Goal: Information Seeking & Learning: Learn about a topic

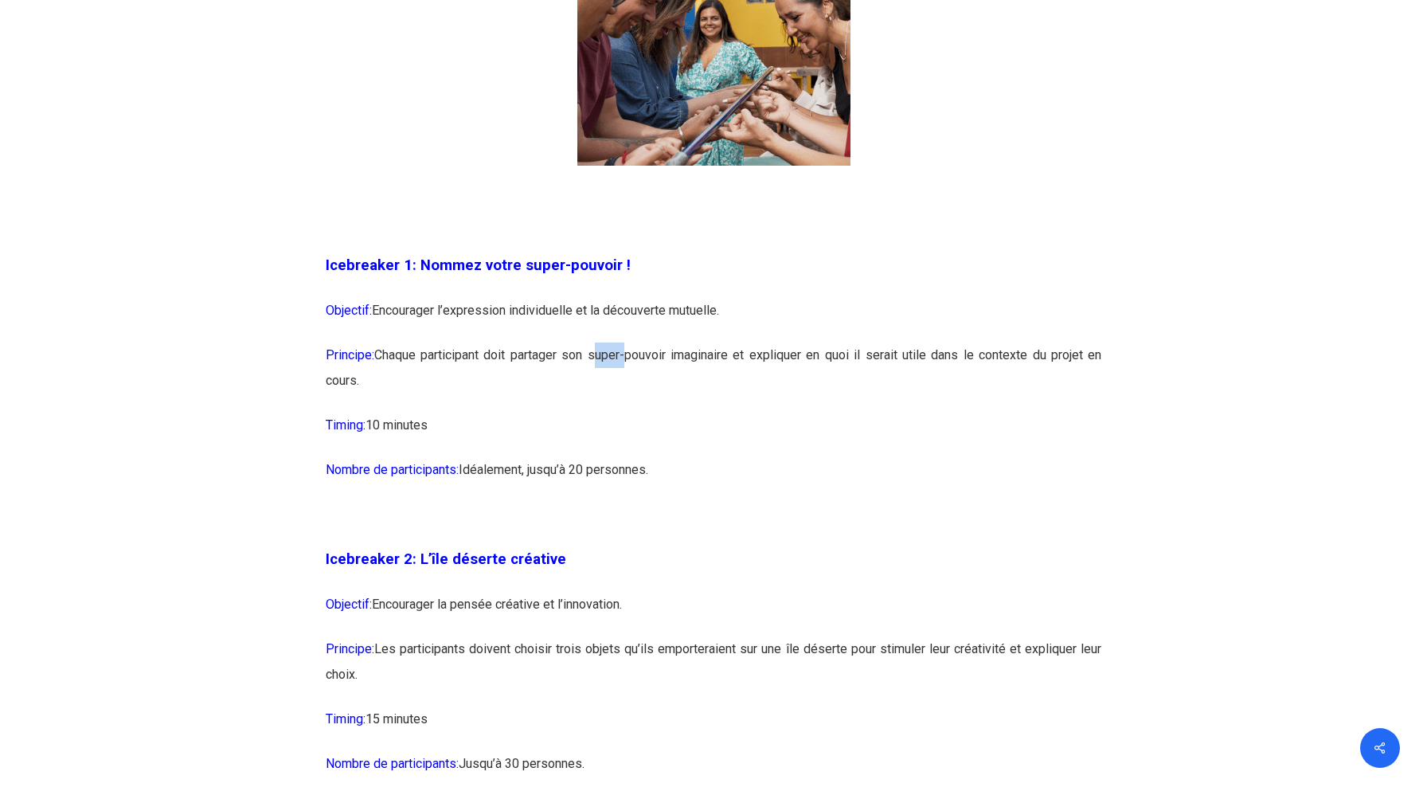
click at [600, 362] on p "Principe: Chaque participant doit partager son super-pouvoir imaginaire et expl…" at bounding box center [714, 377] width 776 height 70
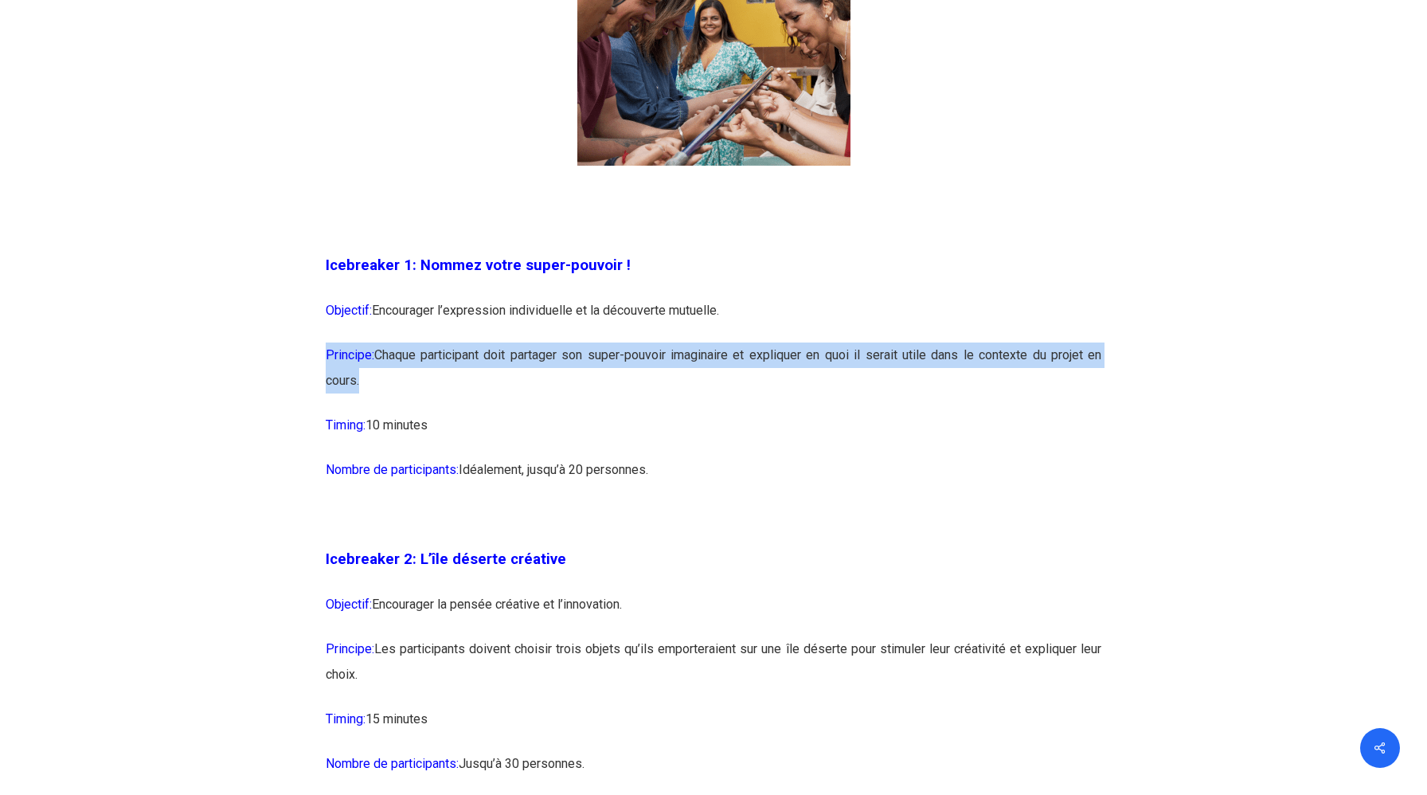
click at [600, 362] on p "Principe: Chaque participant doit partager son super-pouvoir imaginaire et expl…" at bounding box center [714, 377] width 776 height 70
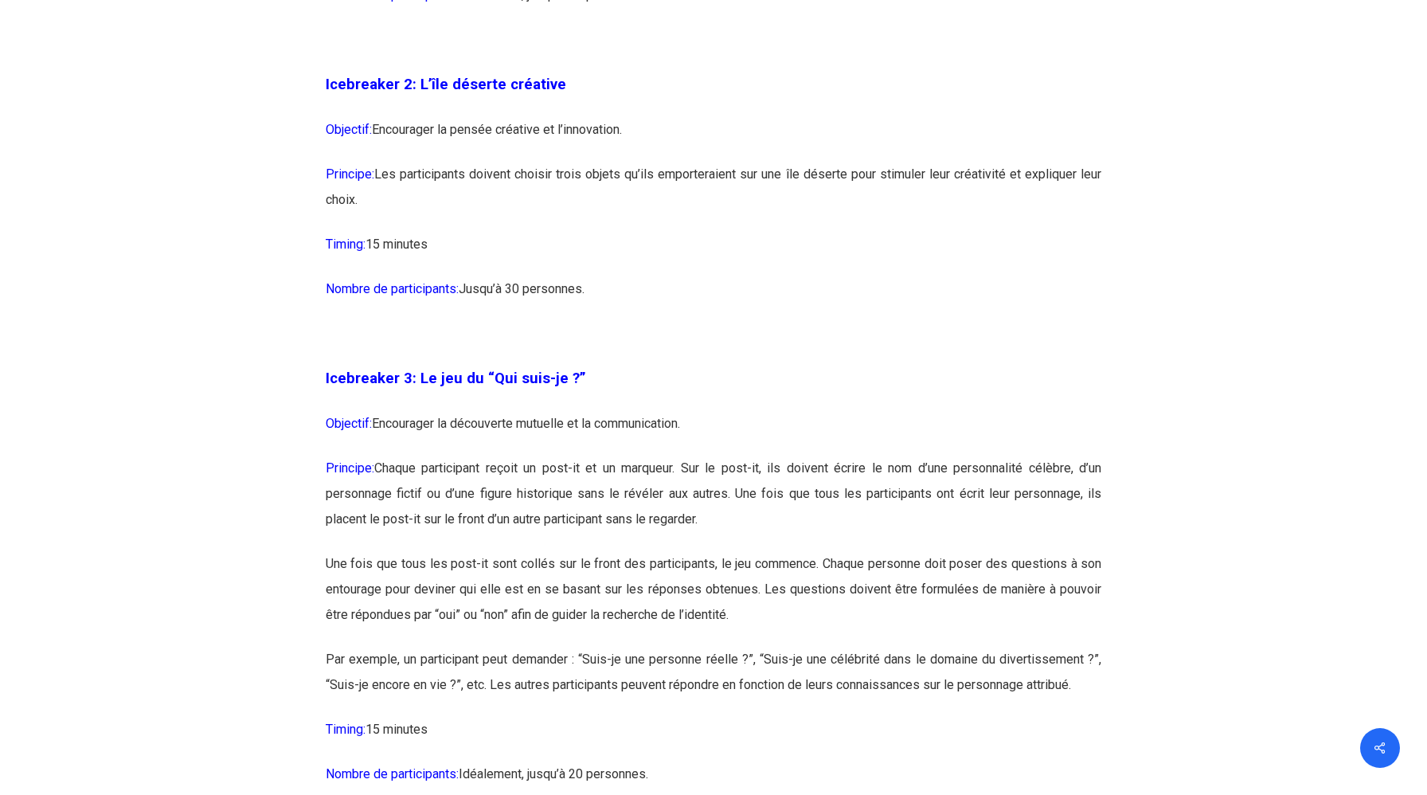
scroll to position [1842, 0]
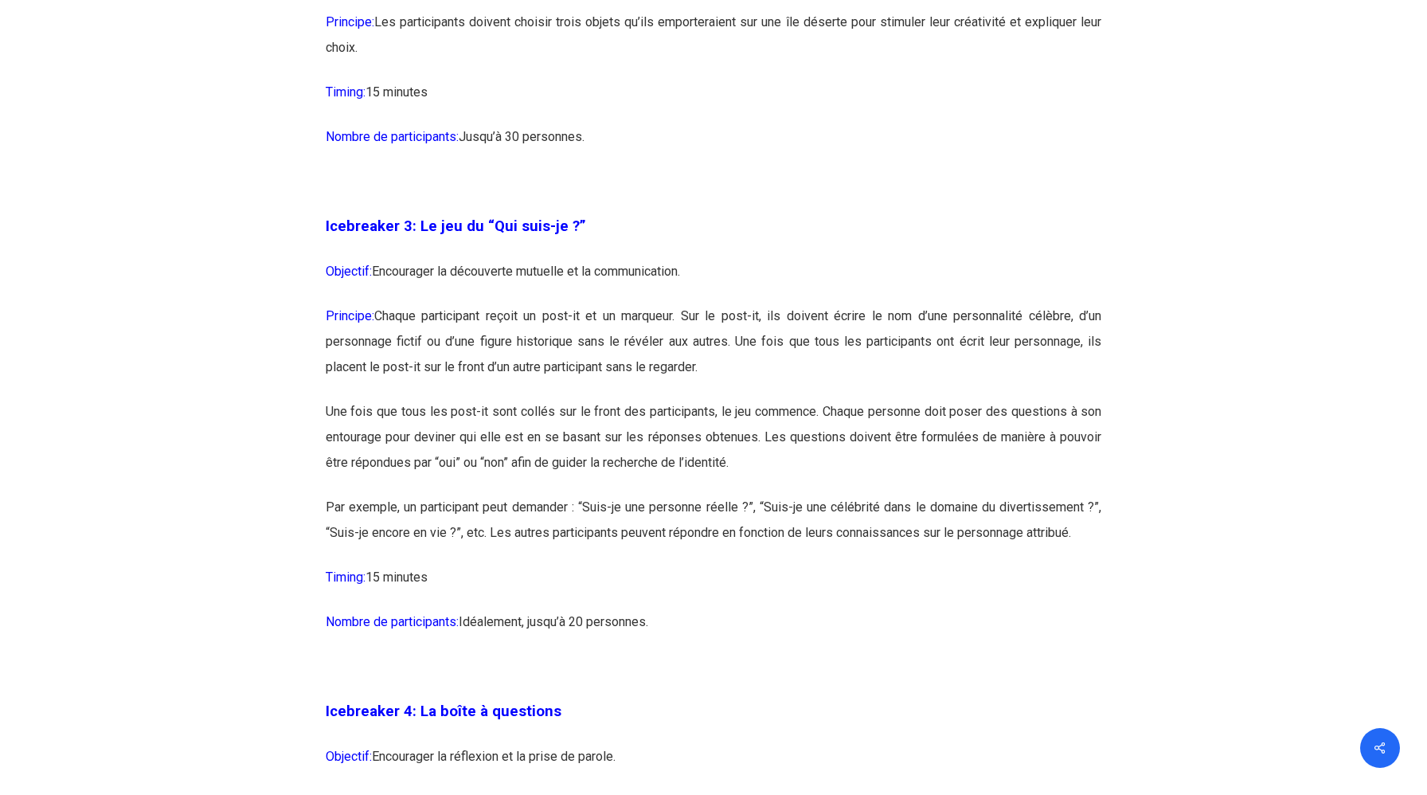
click at [600, 362] on p "Principe: Chaque participant reçoit un post-it et un marqueur. Sur le post-it, …" at bounding box center [714, 351] width 776 height 96
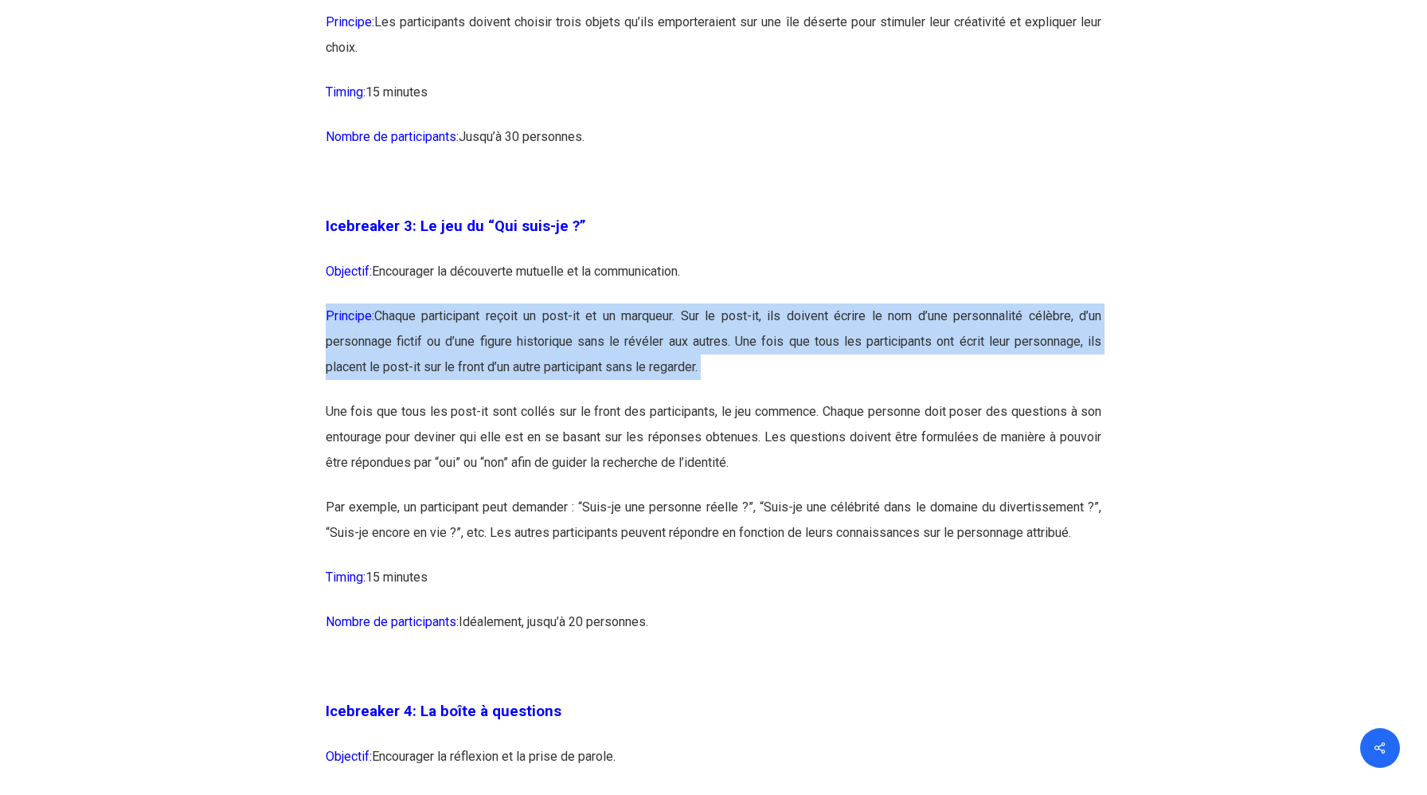
click at [600, 362] on p "Principe: Chaque participant reçoit un post-it et un marqueur. Sur le post-it, …" at bounding box center [714, 351] width 776 height 96
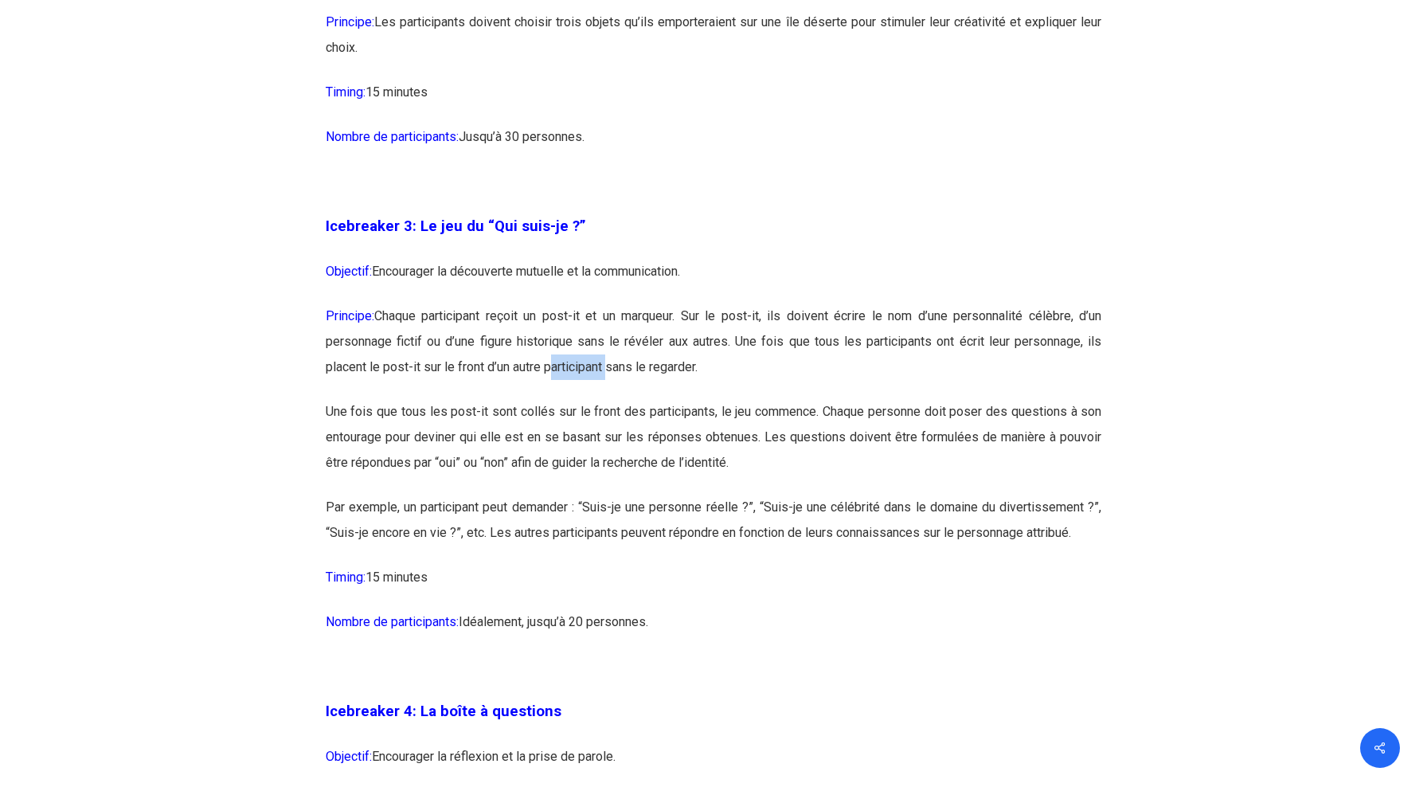
click at [600, 362] on p "Principe: Chaque participant reçoit un post-it et un marqueur. Sur le post-it, …" at bounding box center [714, 351] width 776 height 96
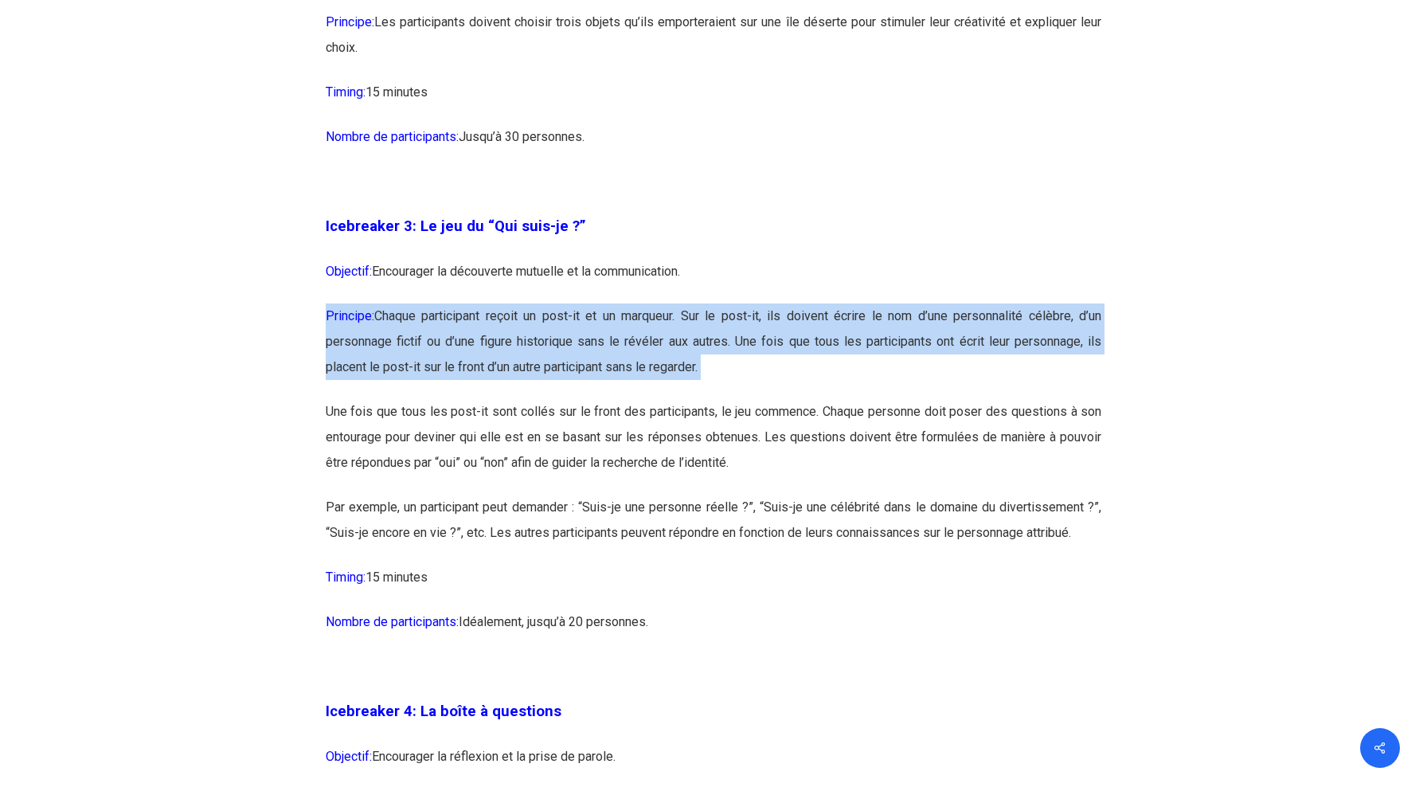
click at [600, 362] on p "Principe: Chaque participant reçoit un post-it et un marqueur. Sur le post-it, …" at bounding box center [714, 351] width 776 height 96
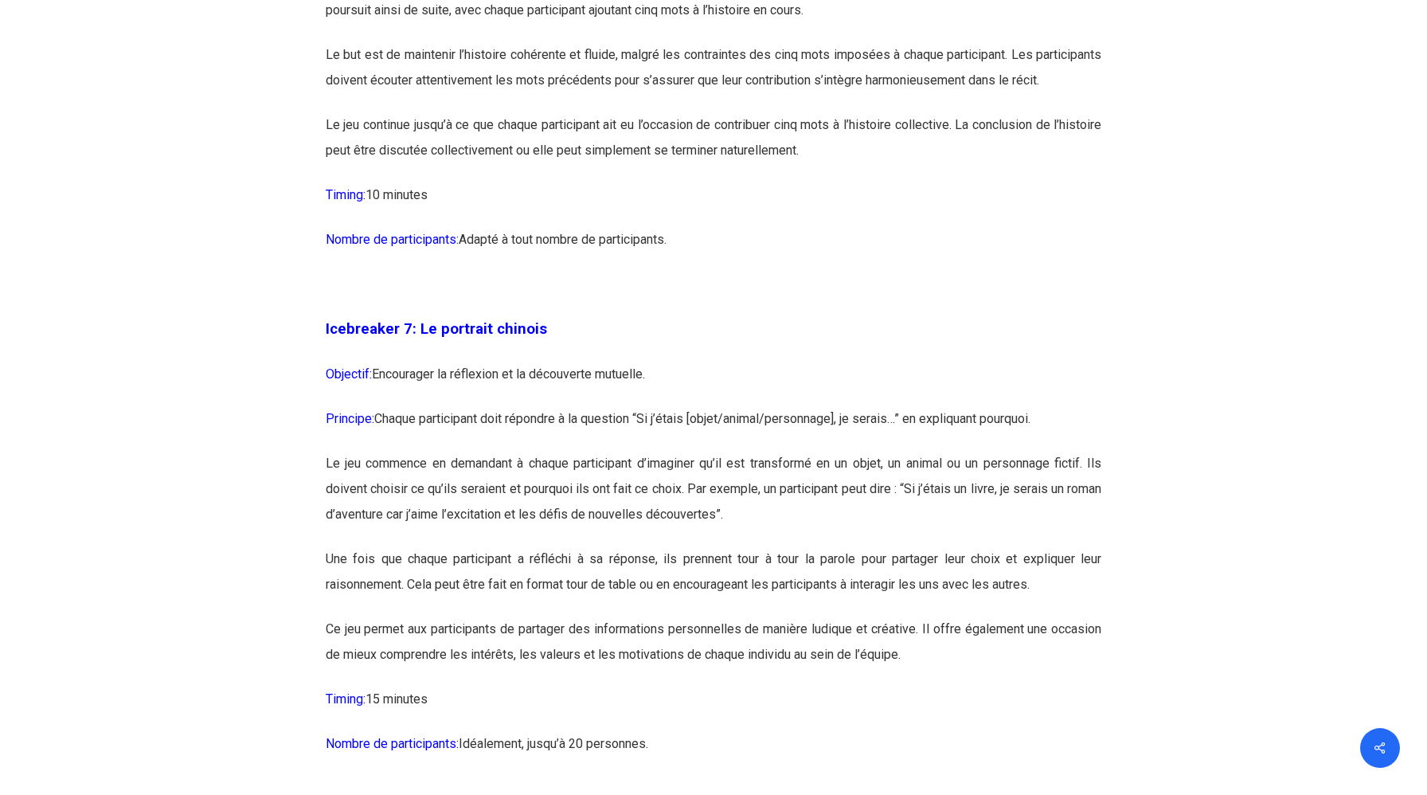
scroll to position [4005, 0]
